Goal: Task Accomplishment & Management: Manage account settings

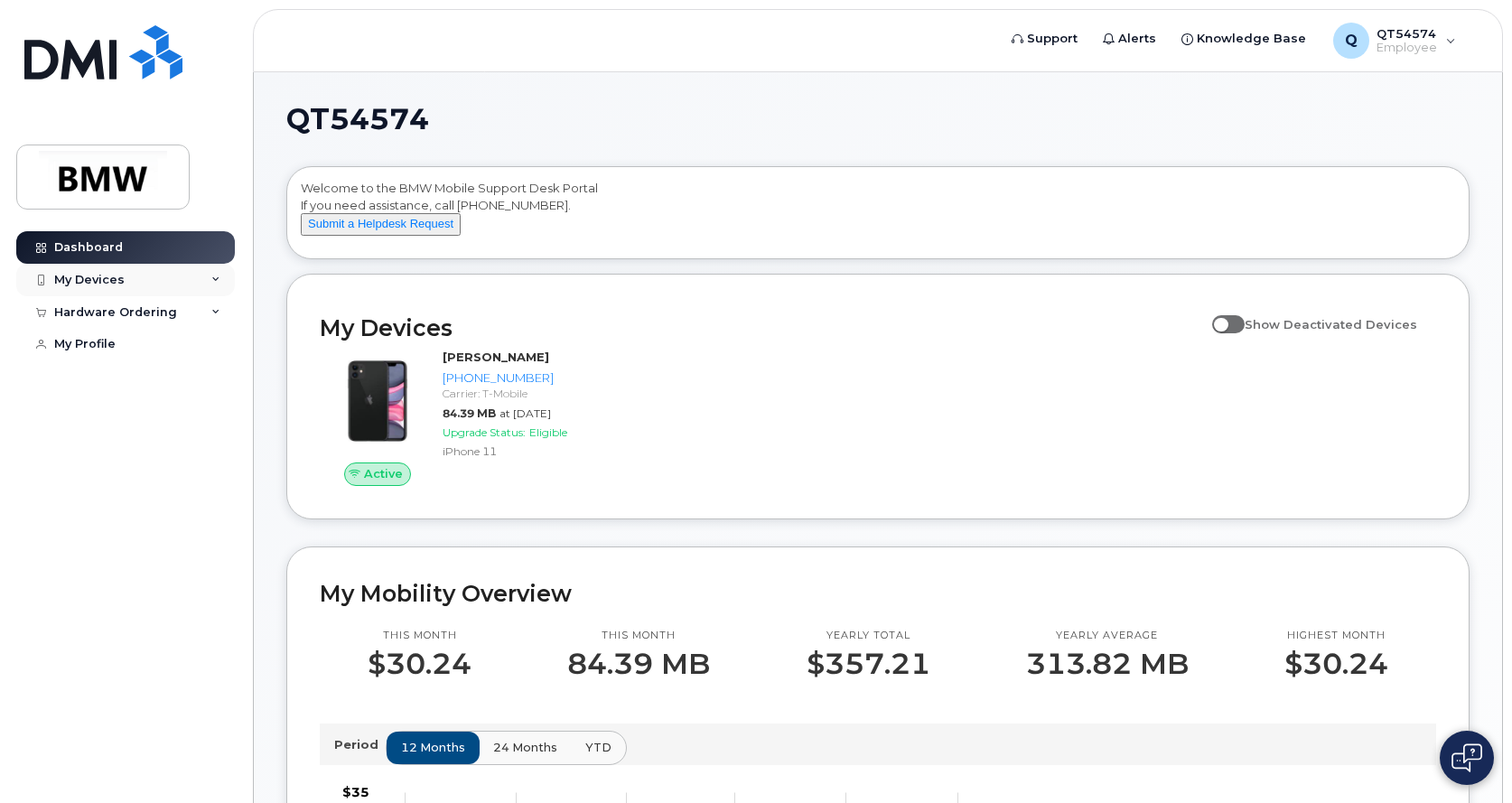
click at [222, 278] on div "My Devices" at bounding box center [125, 280] width 218 height 33
click at [214, 414] on icon at bounding box center [216, 410] width 9 height 9
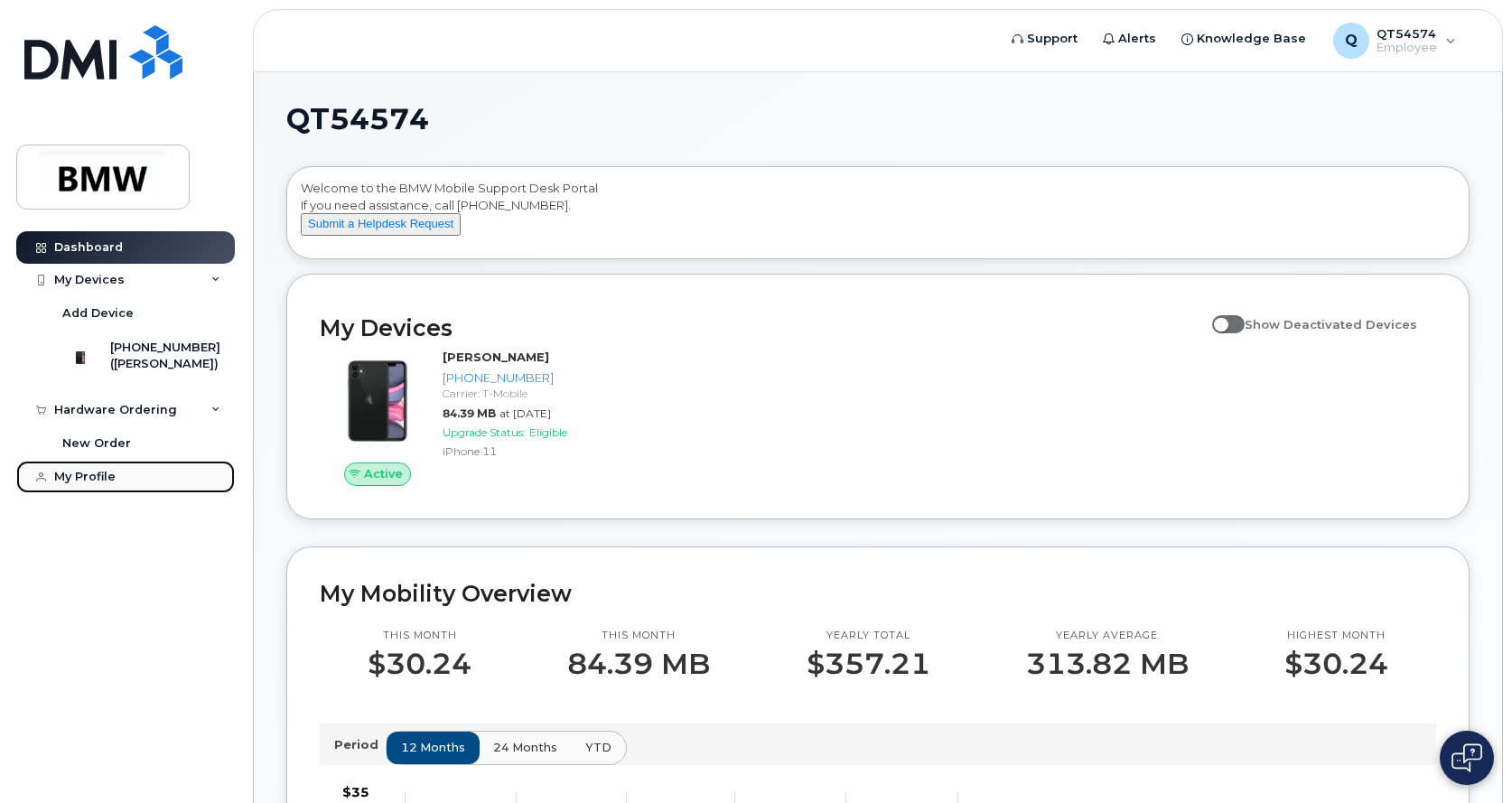
click at [99, 484] on div "My Profile" at bounding box center [84, 477] width 61 height 15
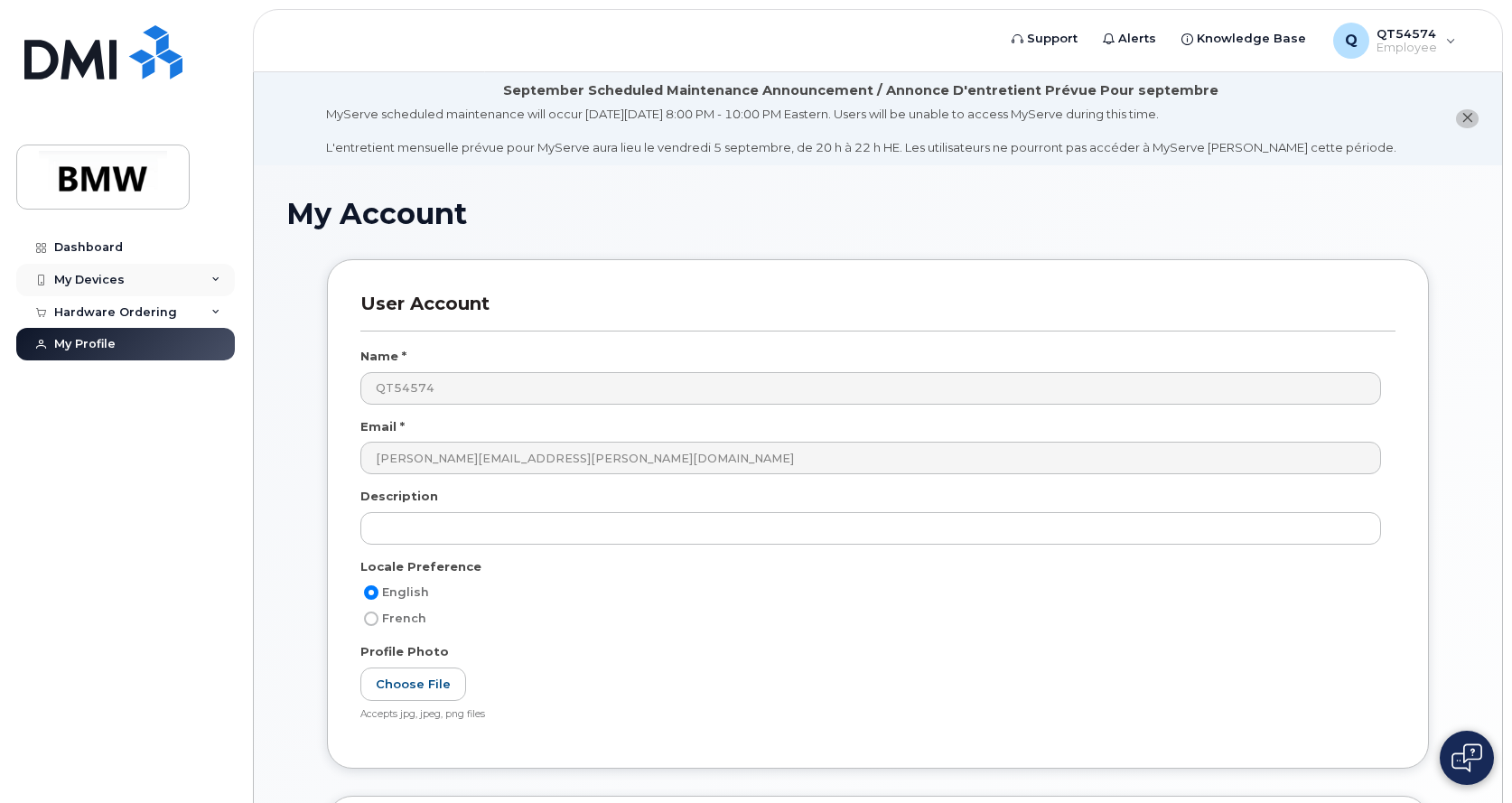
click at [92, 283] on div "My Devices" at bounding box center [89, 280] width 70 height 15
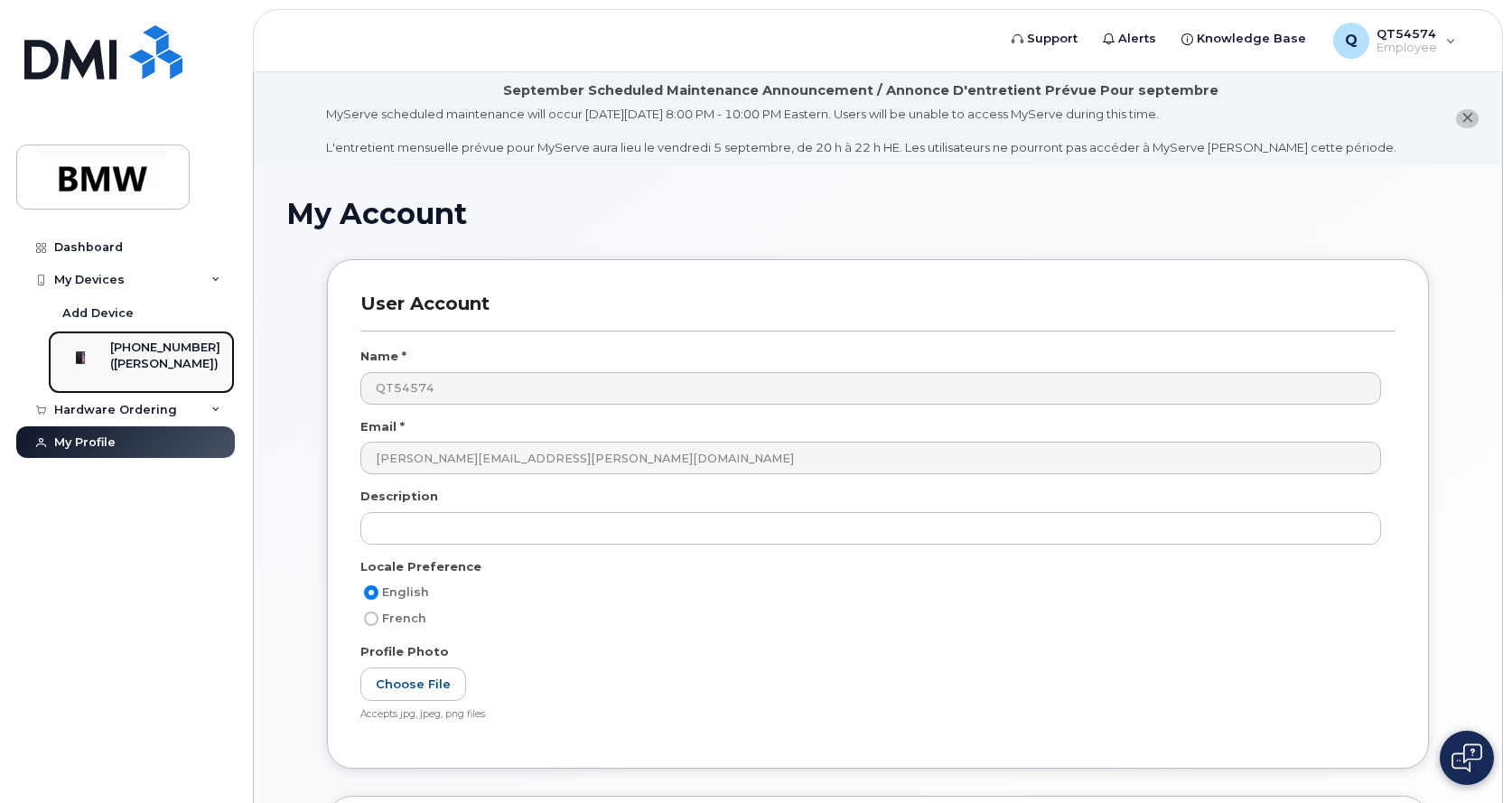
click at [138, 360] on div "([PERSON_NAME])" at bounding box center [165, 364] width 110 height 16
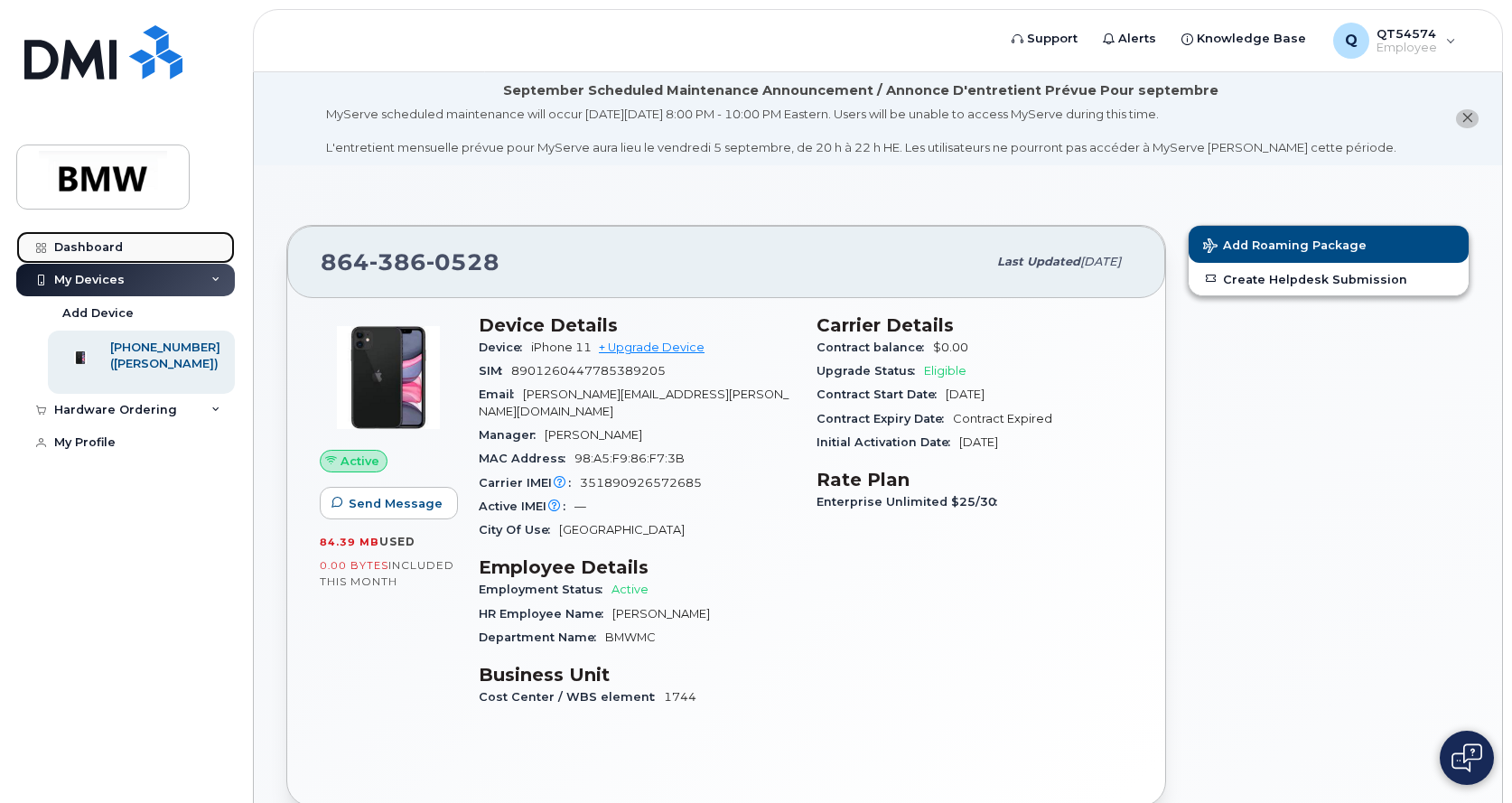
click at [91, 250] on div "Dashboard" at bounding box center [88, 247] width 68 height 15
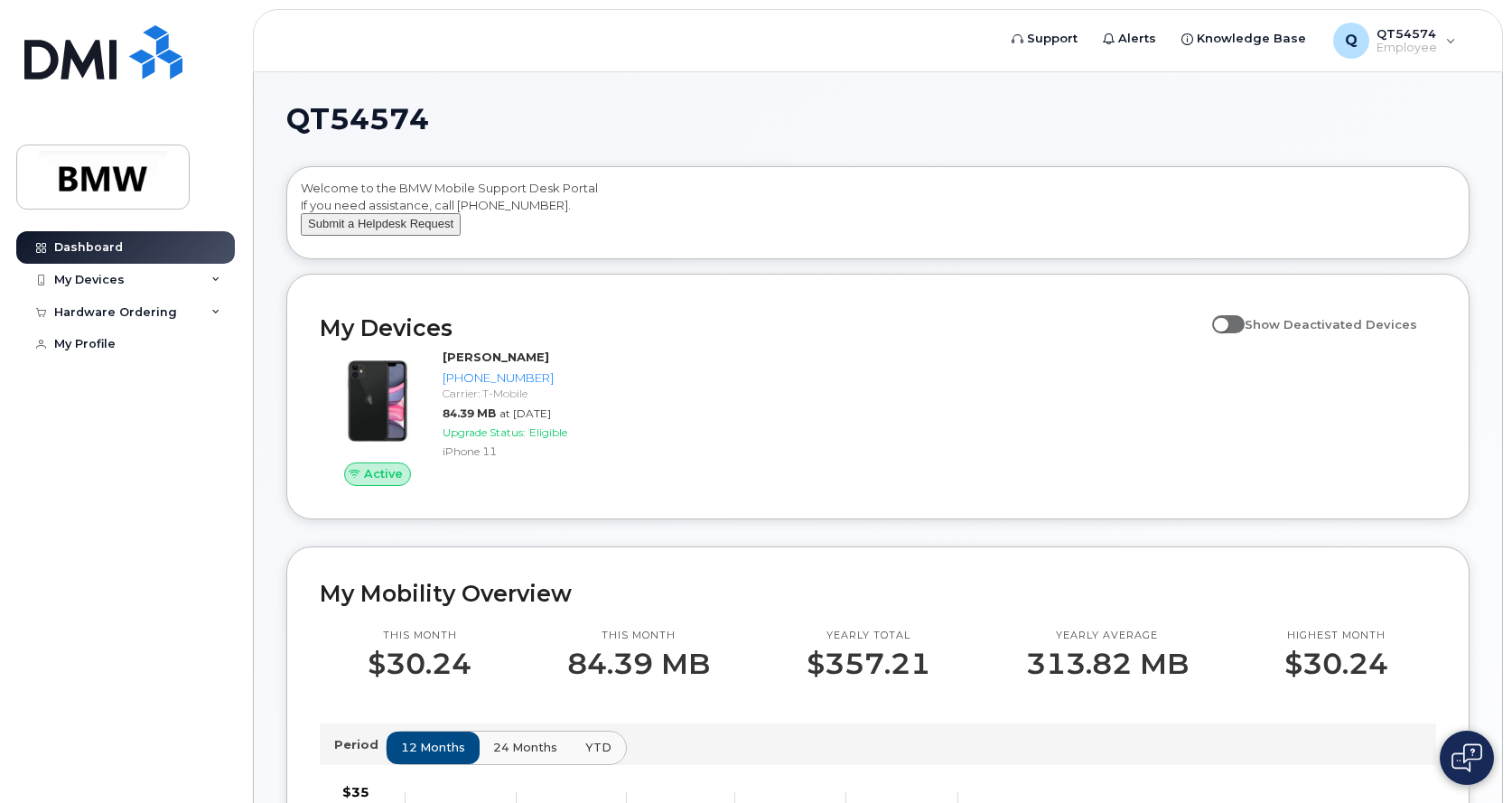
click at [401, 235] on button "Submit a Helpdesk Request" at bounding box center [381, 224] width 160 height 23
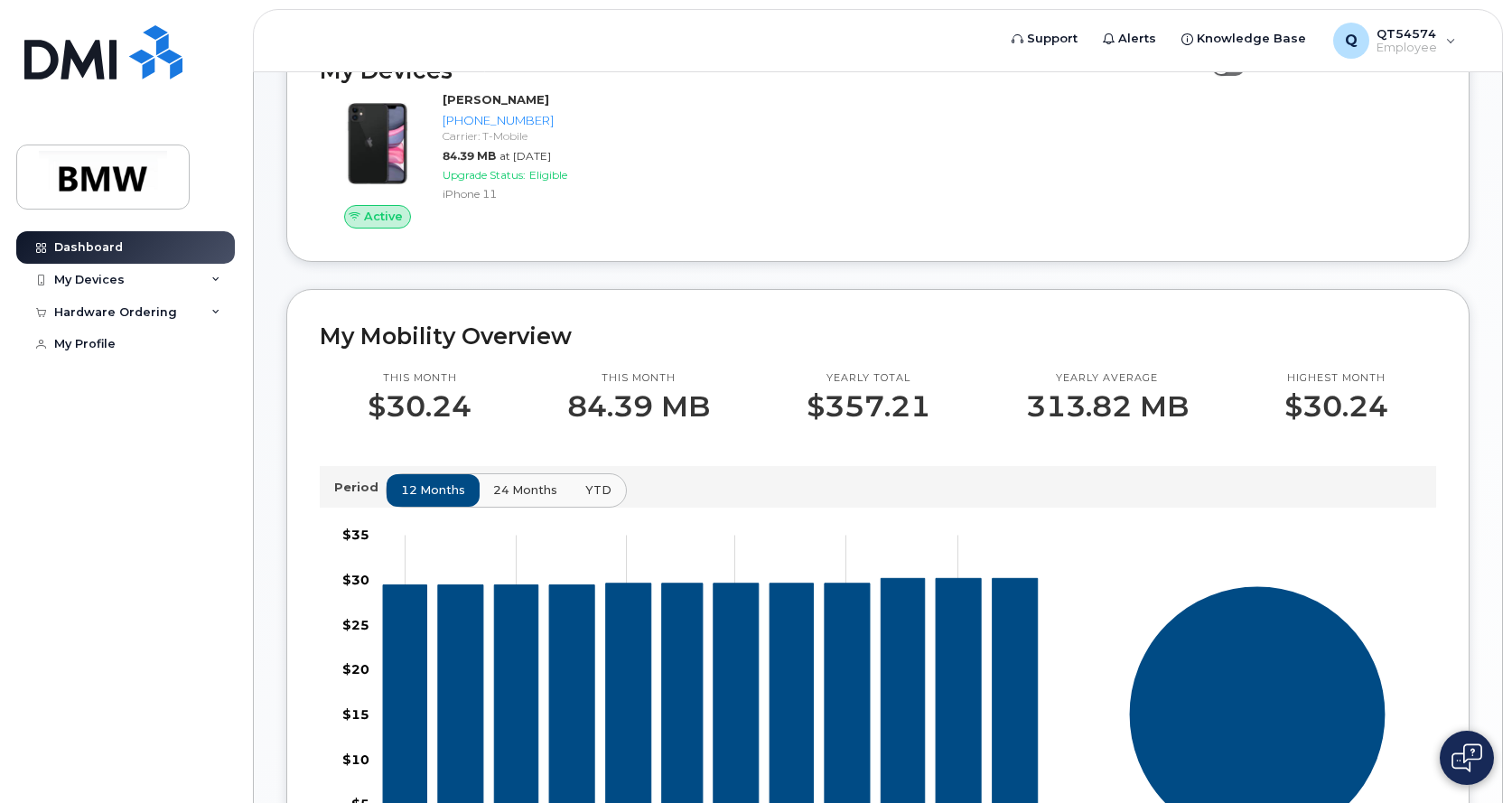
scroll to position [271, 0]
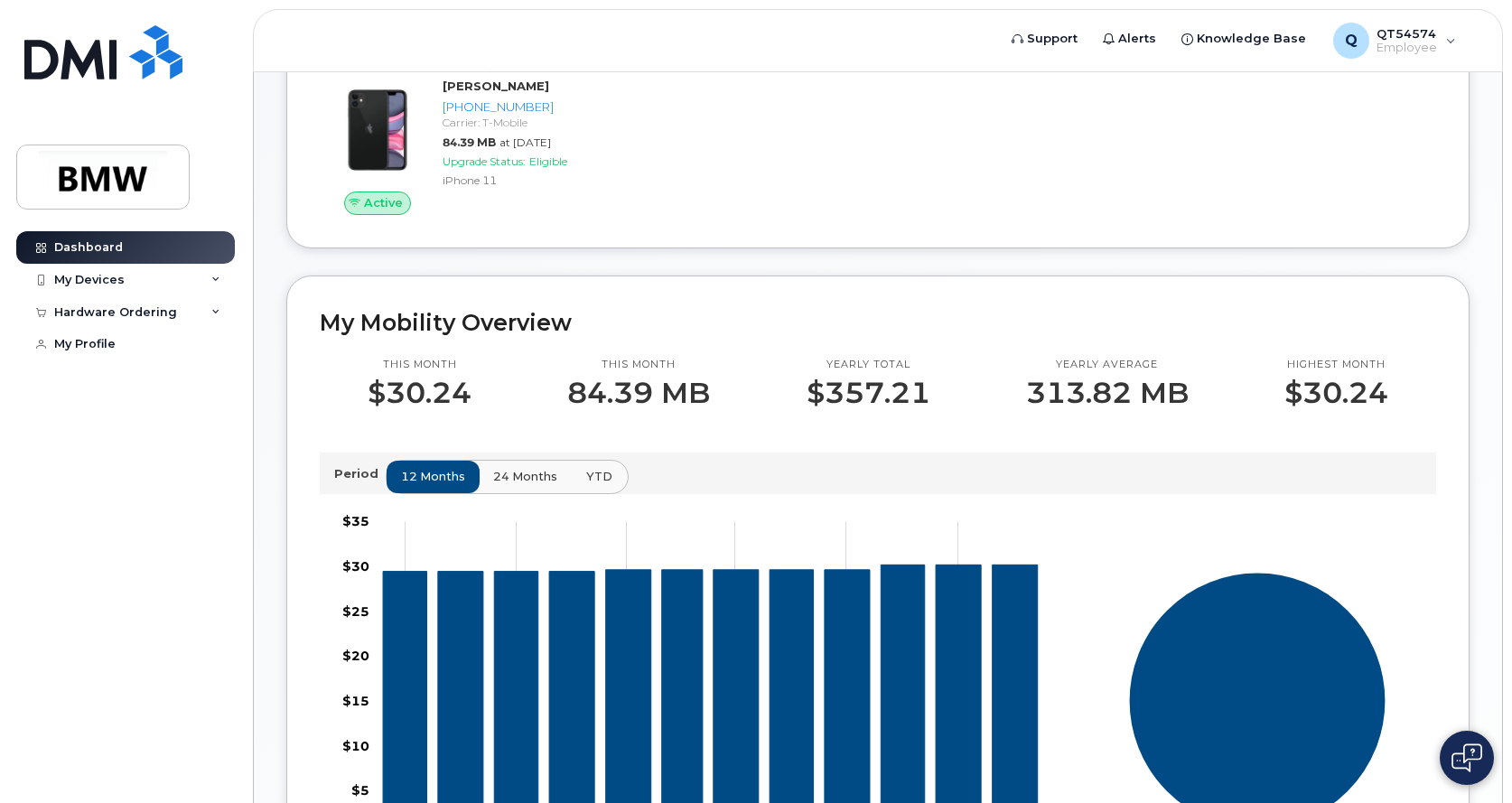
click at [592, 485] on span "YTD" at bounding box center [599, 476] width 26 height 17
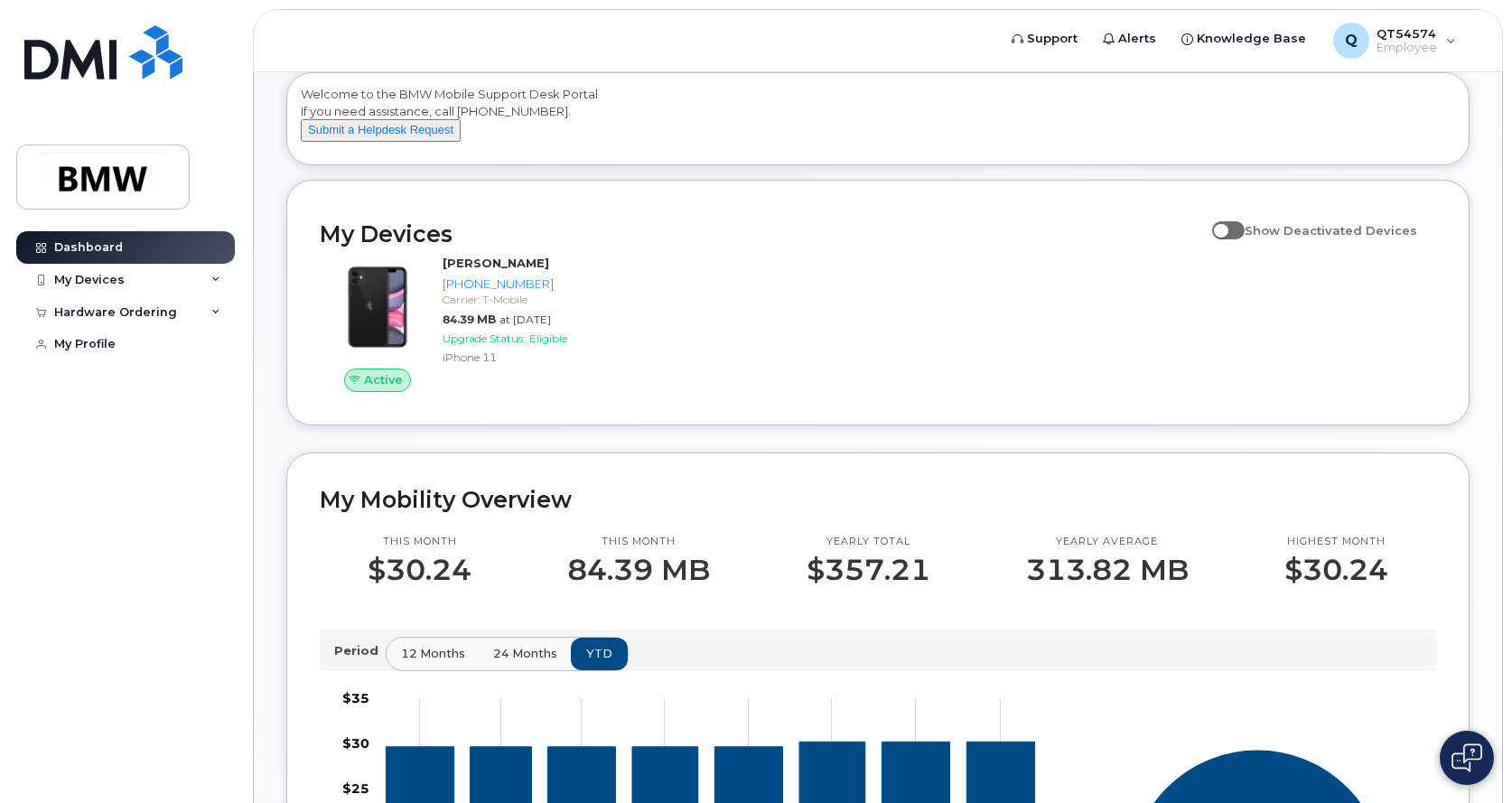
scroll to position [90, 0]
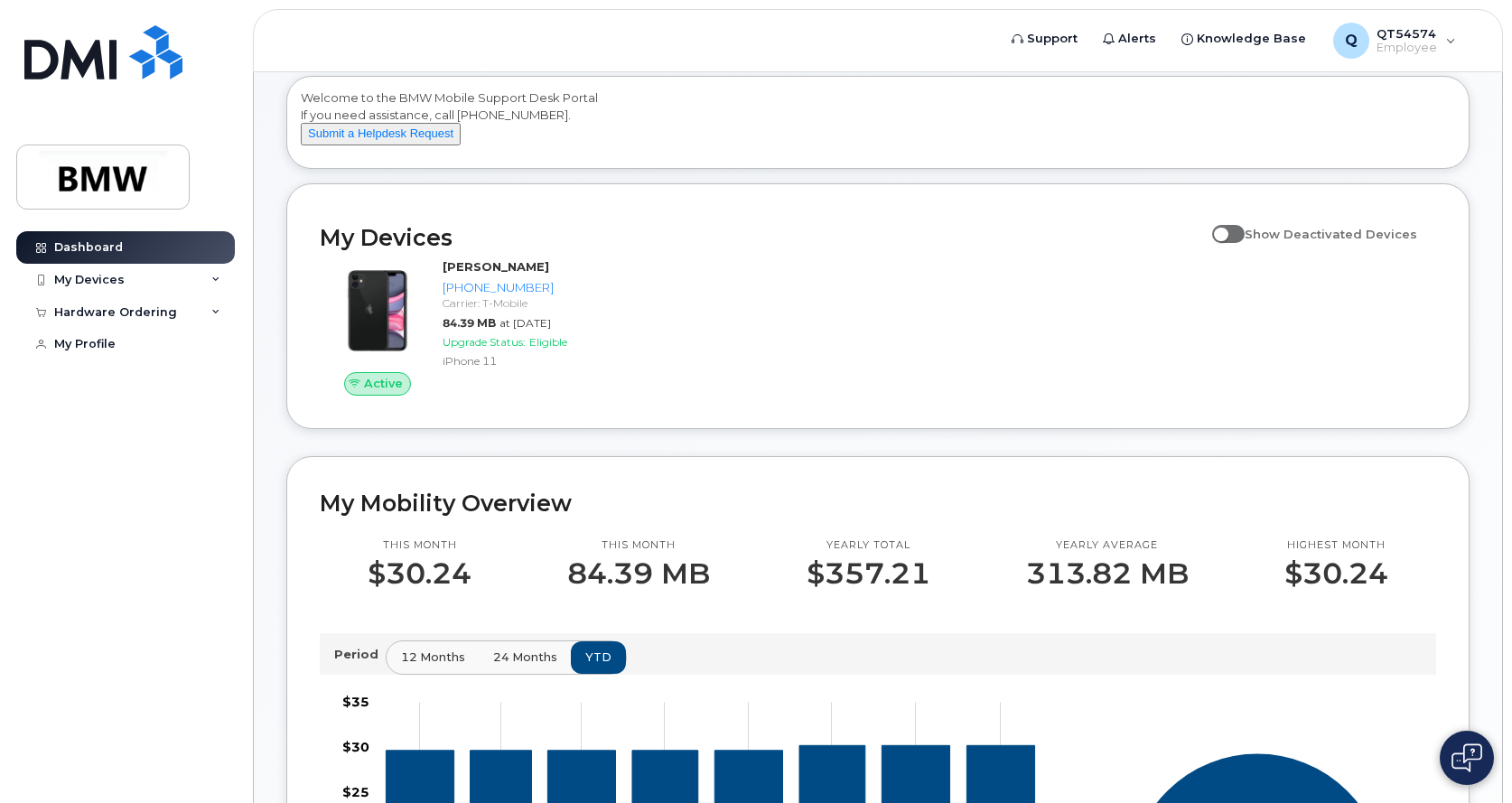
click at [1226, 231] on input "Show Deactivated Devices" at bounding box center [1219, 224] width 15 height 15
click at [1245, 243] on span at bounding box center [1228, 234] width 33 height 18
click at [1226, 231] on input "Show Deactivated Devices" at bounding box center [1219, 224] width 15 height 15
checkbox input "false"
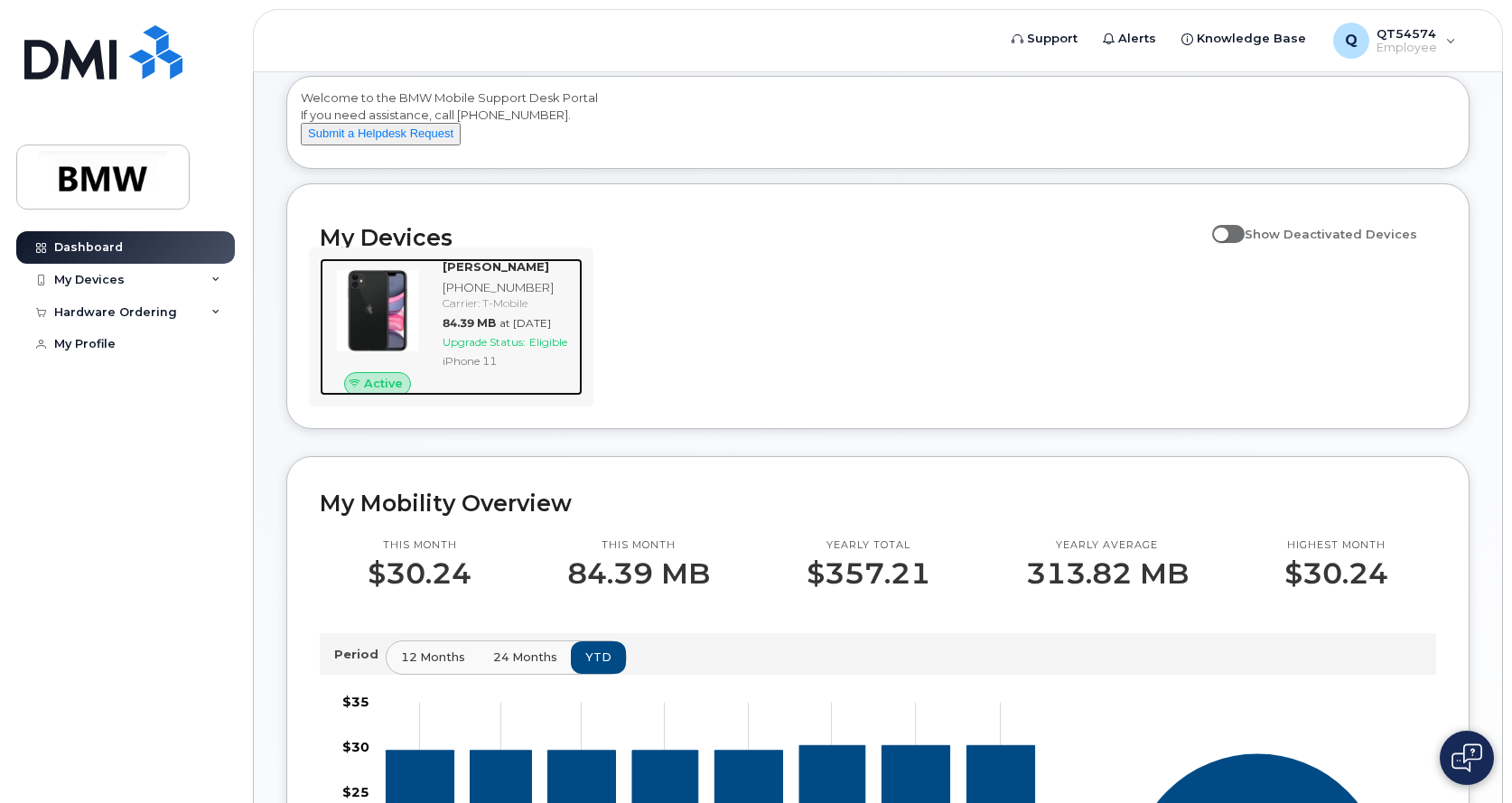
click at [425, 334] on div at bounding box center [377, 310] width 116 height 105
